Goal: Navigation & Orientation: Find specific page/section

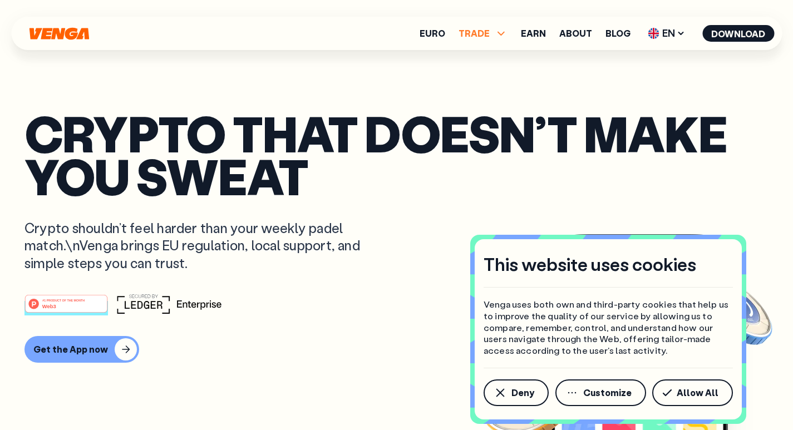
click at [501, 30] on icon at bounding box center [500, 33] width 13 height 13
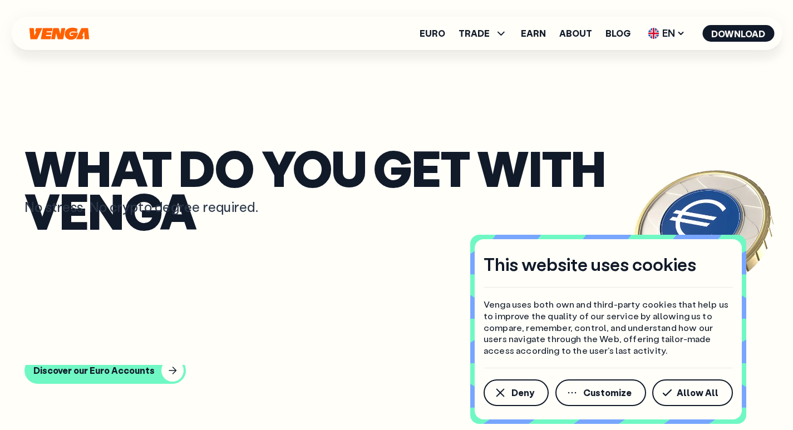
scroll to position [4832, 0]
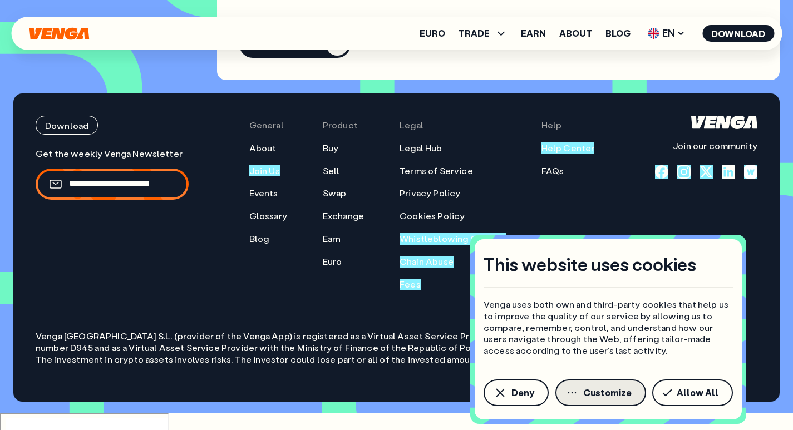
click at [609, 391] on span "Customize" at bounding box center [607, 392] width 48 height 9
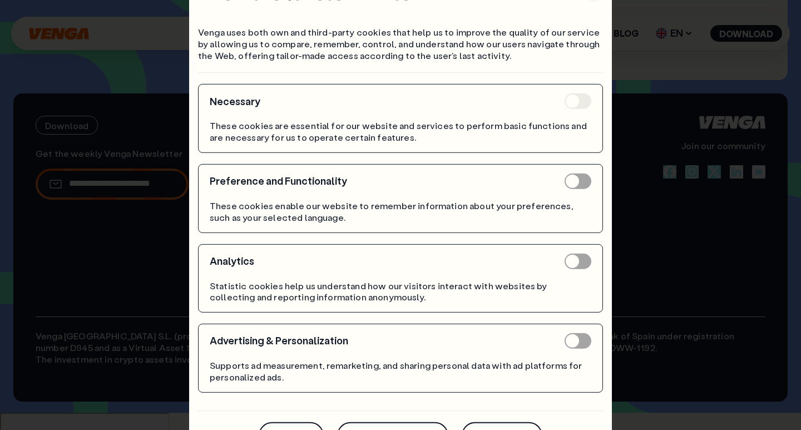
click at [689, 68] on div "This website uses cookies Venga uses both own and third-party cookies that help…" at bounding box center [400, 215] width 801 height 430
click at [703, 288] on div "This website uses cookies Venga uses both own and third-party cookies that help…" at bounding box center [400, 215] width 801 height 430
click at [293, 425] on button "Deny" at bounding box center [291, 435] width 65 height 27
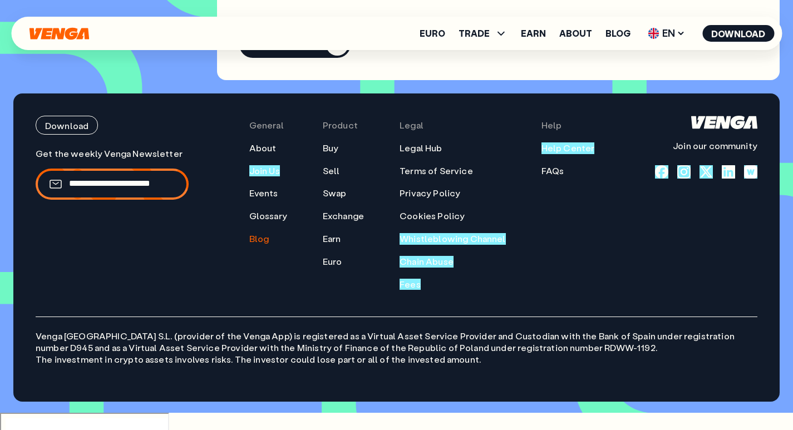
click at [269, 245] on link "Blog" at bounding box center [259, 239] width 20 height 12
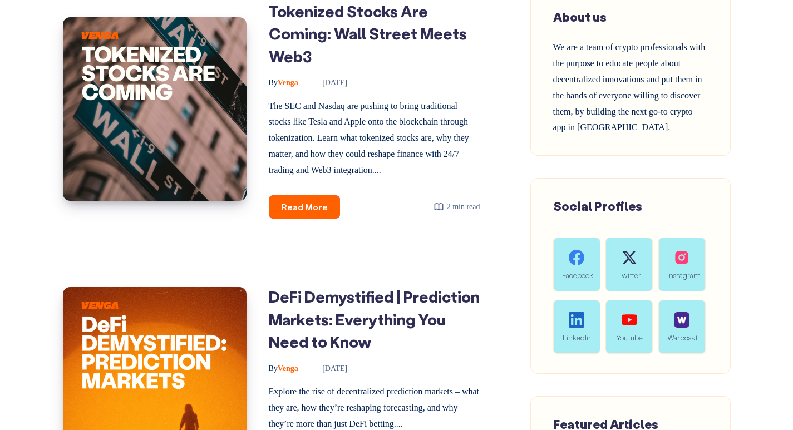
scroll to position [612, 0]
